Goal: Task Accomplishment & Management: Manage account settings

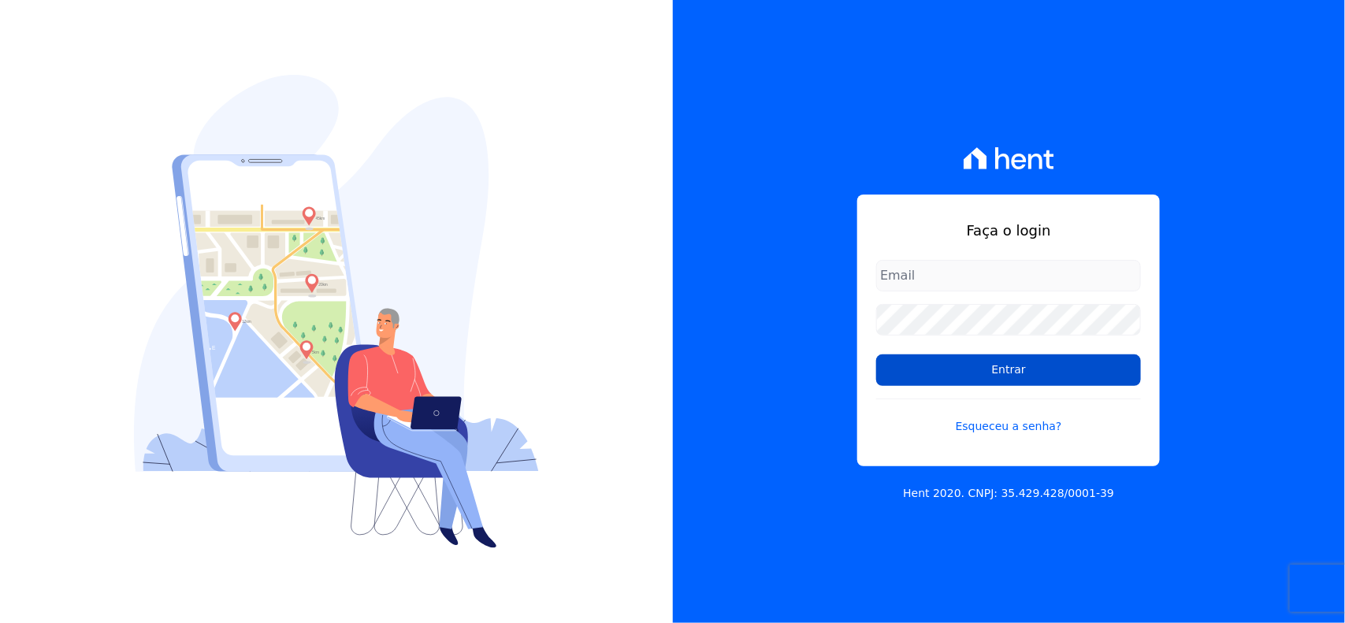
type input "[EMAIL_ADDRESS][DOMAIN_NAME]"
click at [1036, 366] on input "Entrar" at bounding box center [1008, 371] width 265 height 32
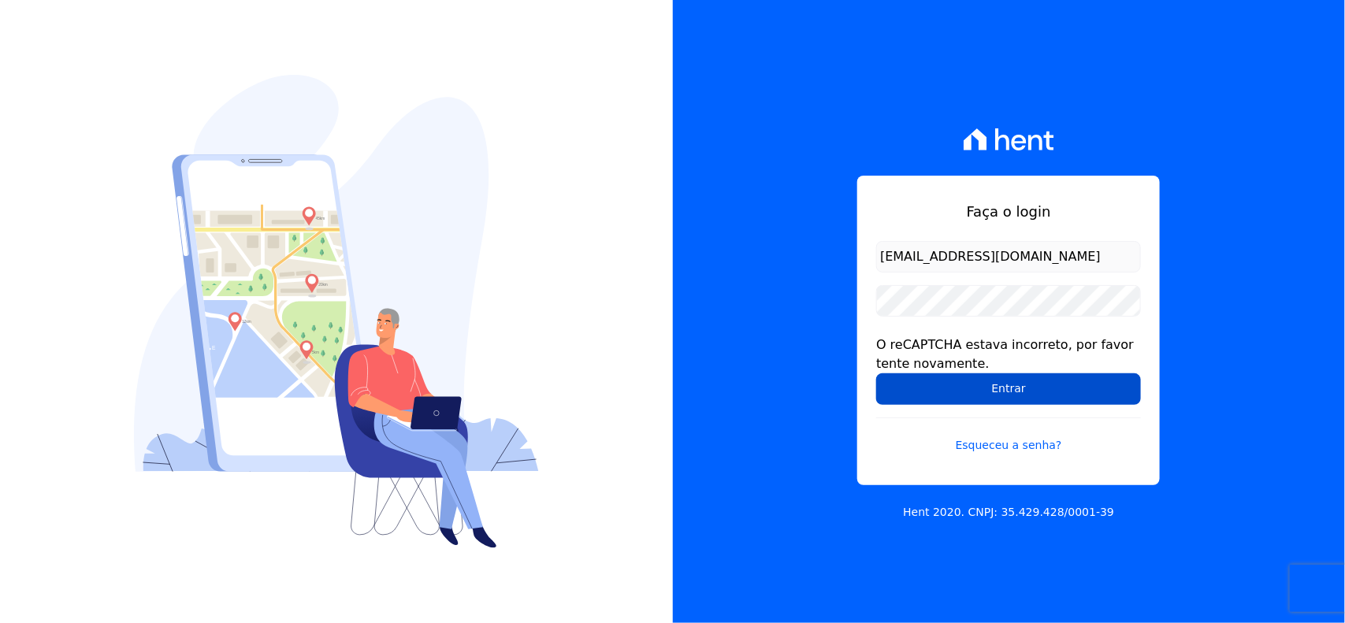
click at [1090, 381] on input "Entrar" at bounding box center [1008, 390] width 265 height 32
